Goal: Task Accomplishment & Management: Manage account settings

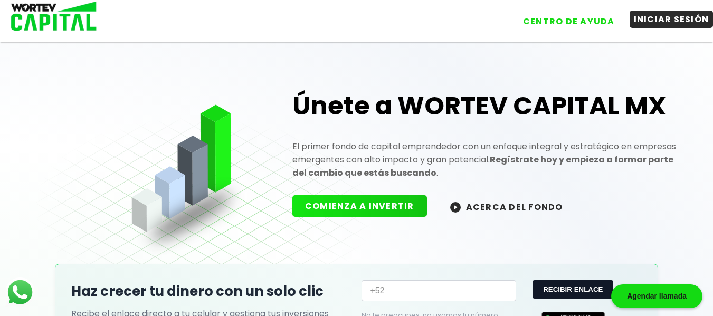
click at [647, 26] on button "INICIAR SESIÓN" at bounding box center [672, 19] width 84 height 17
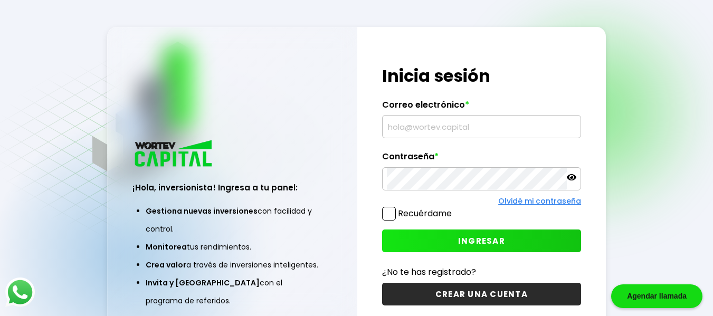
click at [427, 131] on input "text" at bounding box center [482, 127] width 190 height 22
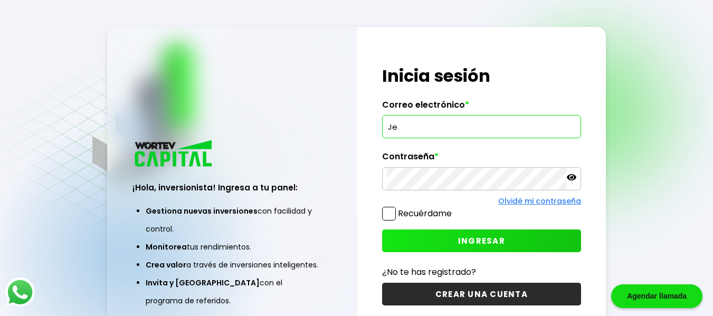
type input "J"
type input "p"
click at [512, 125] on input "[EMAIL_ADDRESS][DOMAIN_NAME]" at bounding box center [482, 127] width 190 height 22
type input "[EMAIL_ADDRESS][DOMAIN_NAME]"
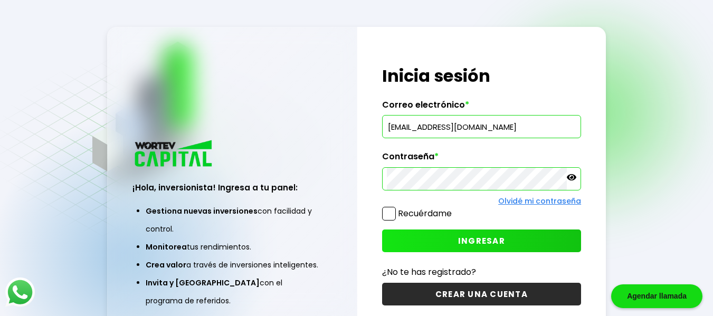
click at [574, 179] on icon at bounding box center [572, 177] width 10 height 6
click at [533, 237] on button "INGRESAR" at bounding box center [481, 241] width 199 height 23
